Goal: Find specific page/section: Find specific page/section

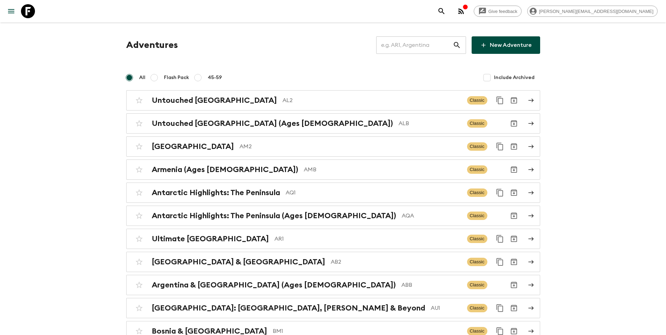
click at [415, 43] on input "text" at bounding box center [414, 45] width 77 height 20
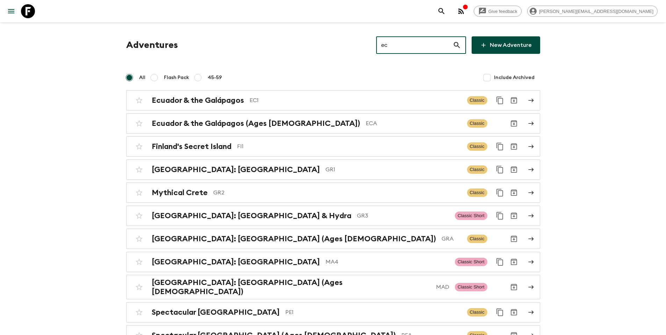
type input "ec1"
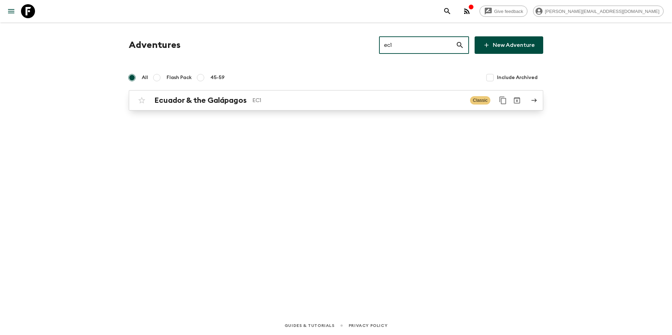
click at [283, 100] on p "EC1" at bounding box center [358, 100] width 212 height 8
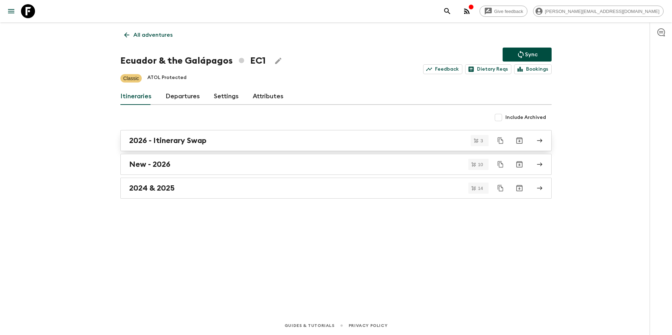
click at [219, 140] on div "2026 - Itinerary Swap" at bounding box center [329, 140] width 400 height 9
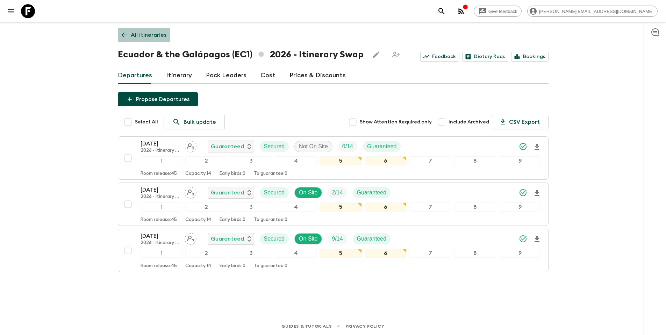
click at [147, 29] on link "All itineraries" at bounding box center [144, 35] width 52 height 14
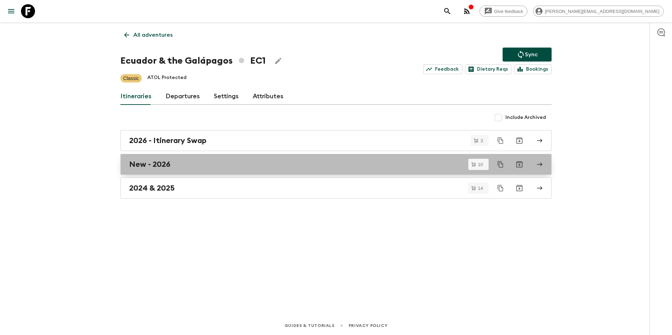
click at [277, 167] on div "New - 2026" at bounding box center [329, 164] width 400 height 9
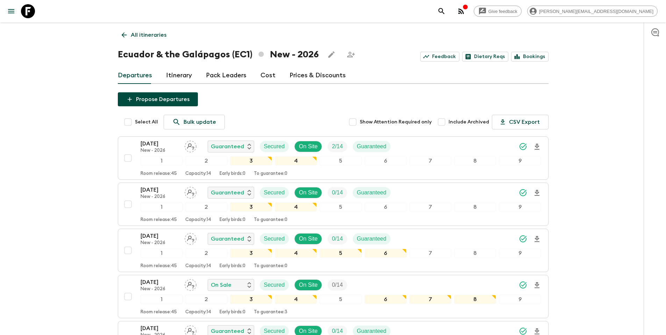
click at [143, 38] on p "All itineraries" at bounding box center [149, 35] width 36 height 8
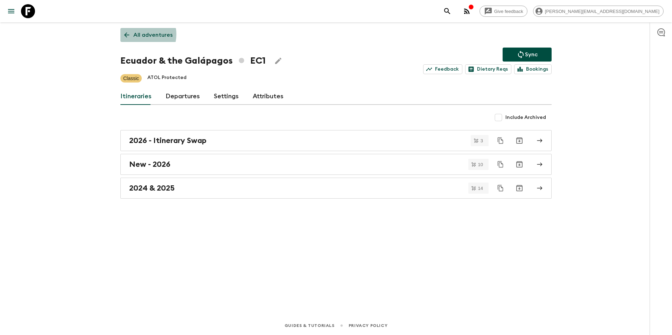
click at [138, 34] on p "All adventures" at bounding box center [152, 35] width 39 height 8
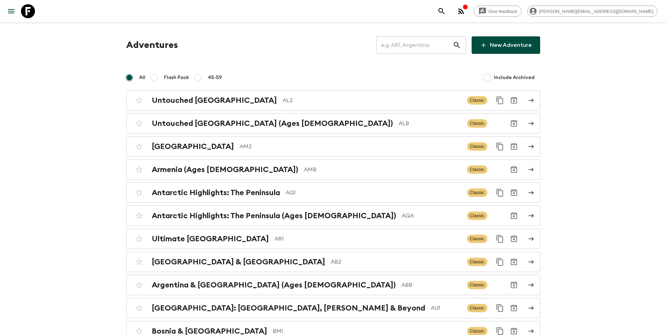
click at [429, 49] on input "text" at bounding box center [414, 45] width 77 height 20
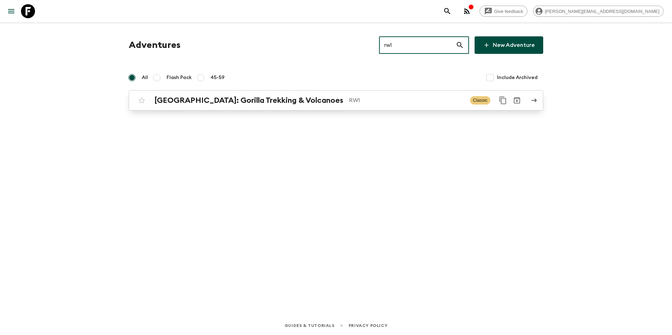
type input "rw1"
click at [349, 104] on p "RW1" at bounding box center [406, 100] width 115 height 8
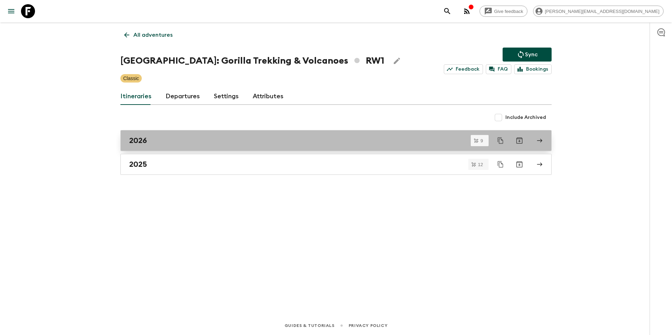
click at [176, 140] on div "2026" at bounding box center [329, 140] width 400 height 9
